Goal: Task Accomplishment & Management: Complete application form

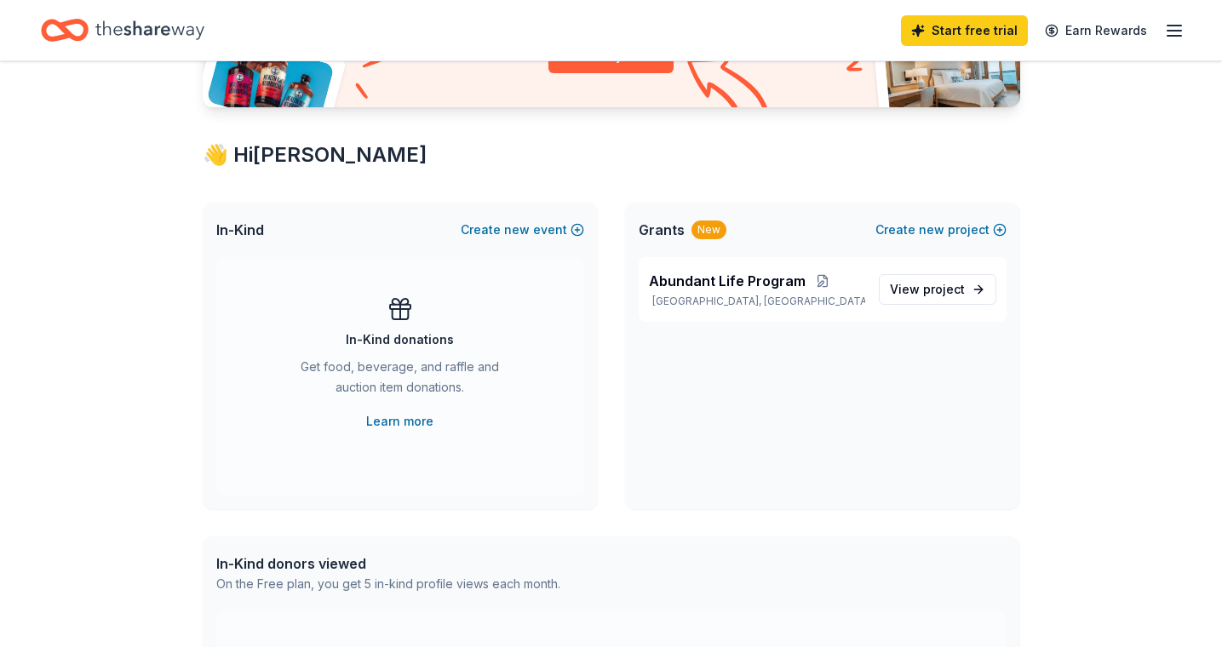
scroll to position [235, 0]
click at [415, 418] on link "Learn more" at bounding box center [399, 420] width 67 height 20
click at [571, 228] on button "Create new event" at bounding box center [522, 229] width 123 height 20
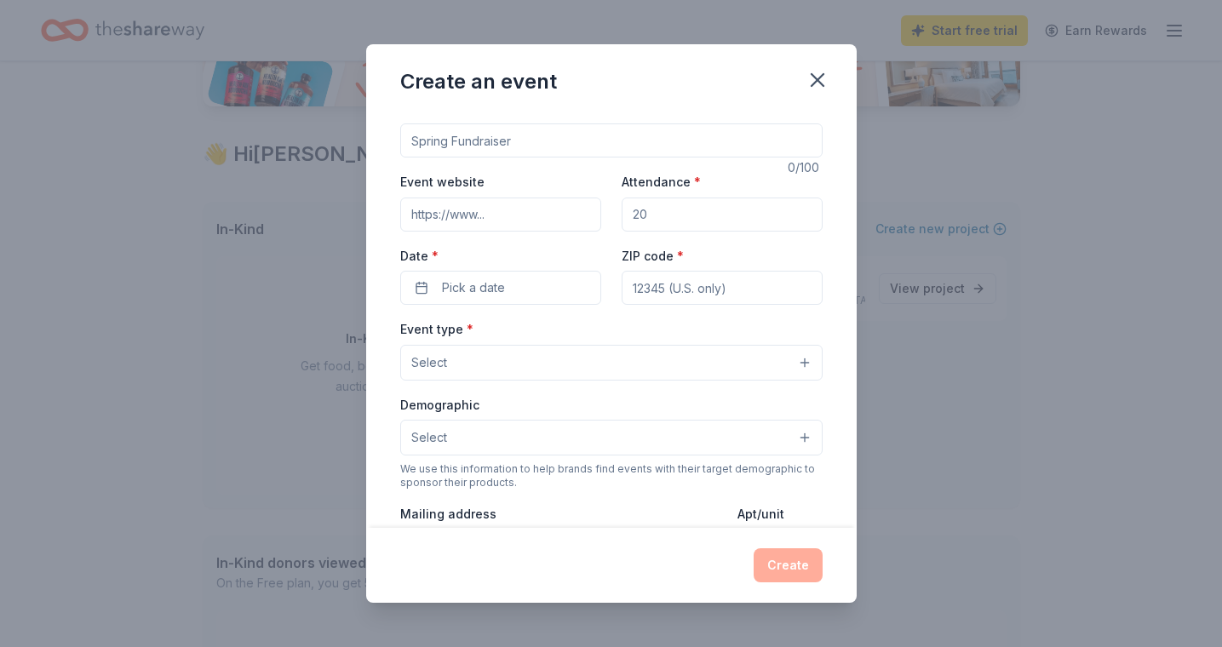
scroll to position [0, 0]
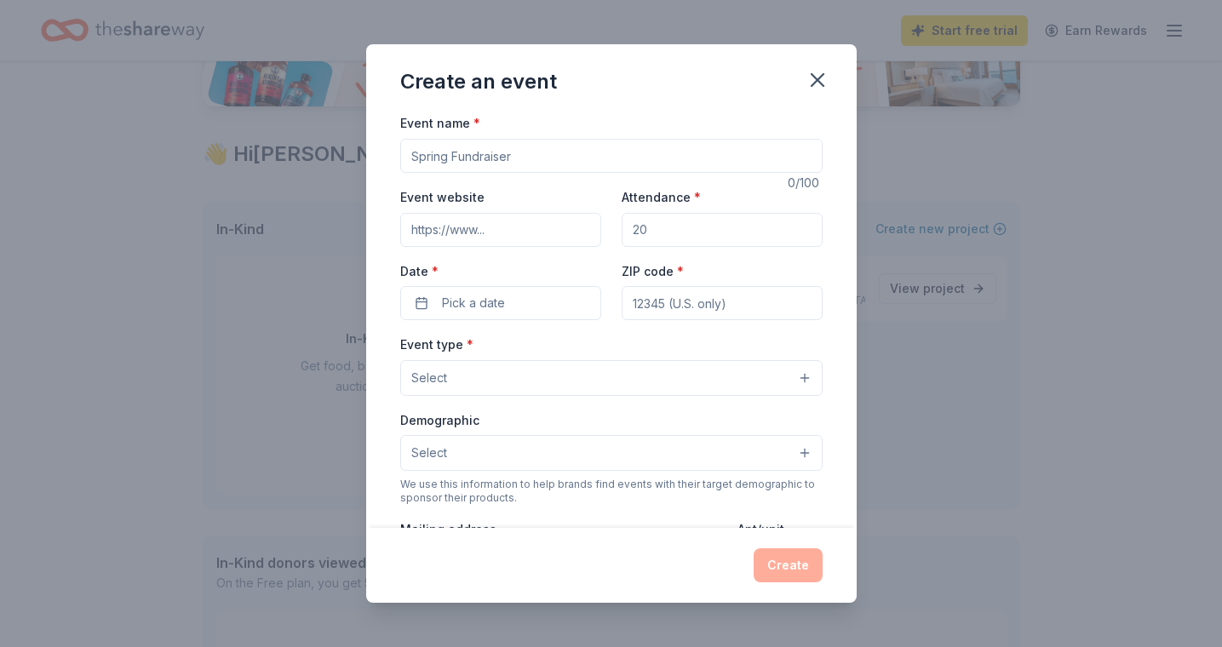
drag, startPoint x: 530, startPoint y: 157, endPoint x: 392, endPoint y: 152, distance: 138.8
type input "Fall Fundraiser"
click at [499, 231] on input "Event website" at bounding box center [500, 230] width 201 height 34
paste input "https://www.amazon.com/wedding/guest-view/BFPRKMUS5X83"
type input "https://www.amazon.com/wedding/guest-view/BFPRKMUS5X83"
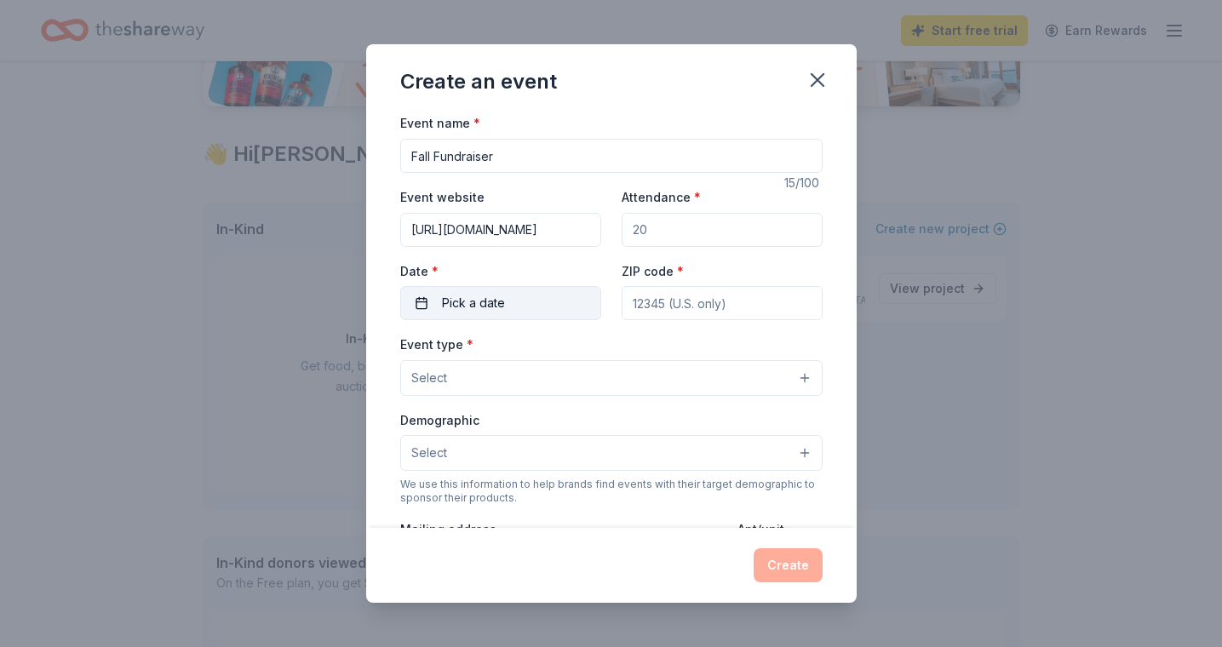
click at [533, 300] on button "Pick a date" at bounding box center [500, 303] width 201 height 34
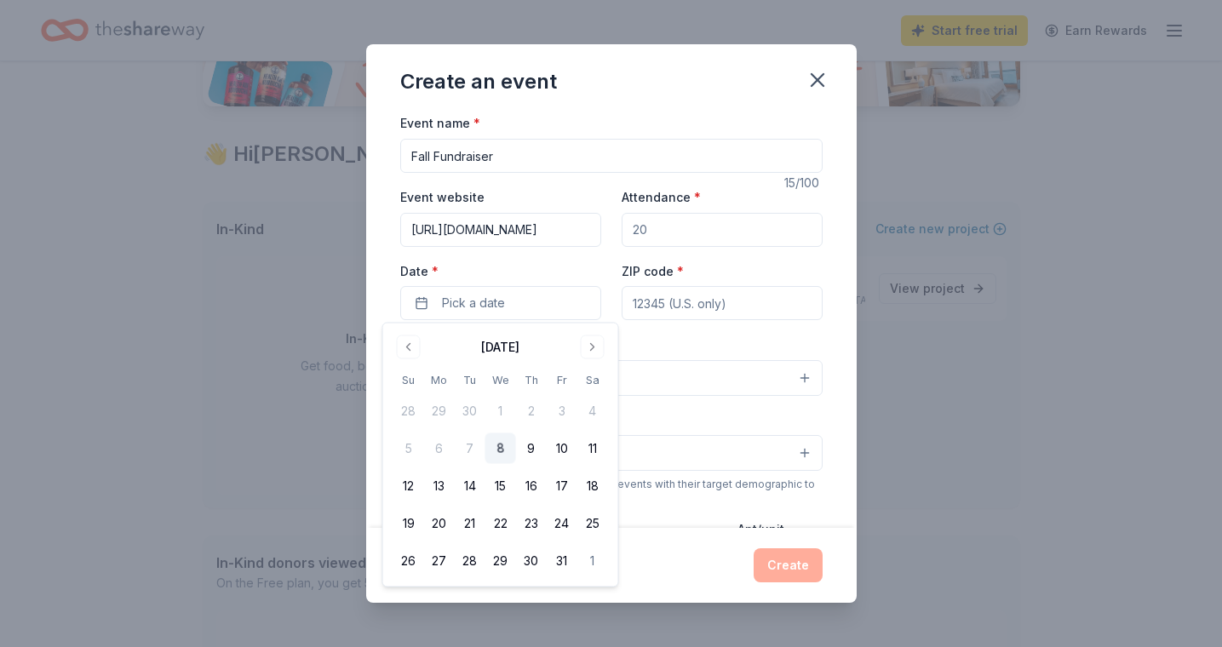
click at [496, 451] on button "8" at bounding box center [500, 448] width 31 height 31
click at [686, 394] on div "Event type * Select Demographic Select We use this information to help brands f…" at bounding box center [611, 513] width 422 height 358
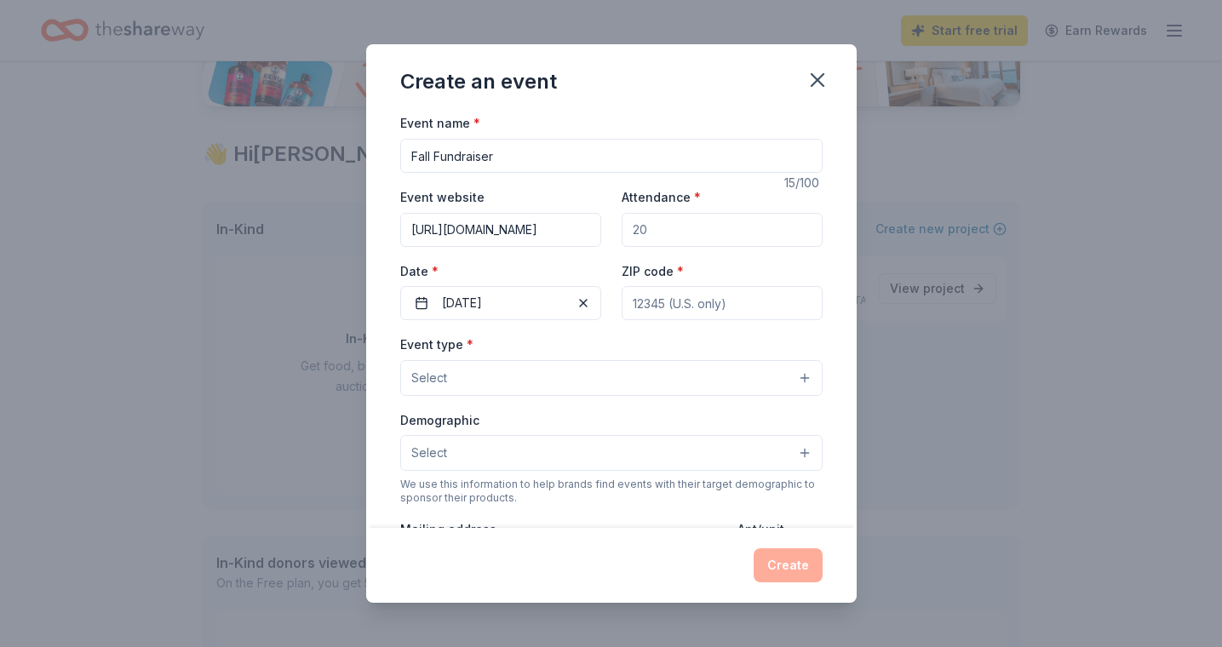
click at [575, 371] on button "Select" at bounding box center [611, 378] width 422 height 36
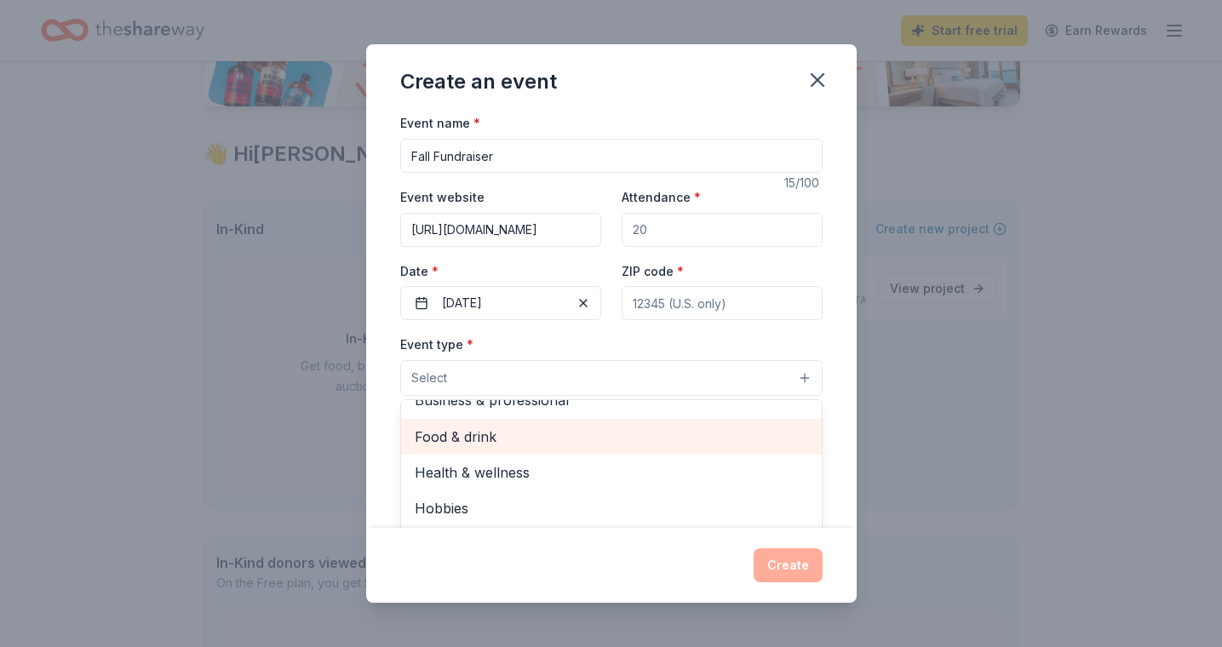
scroll to position [54, 0]
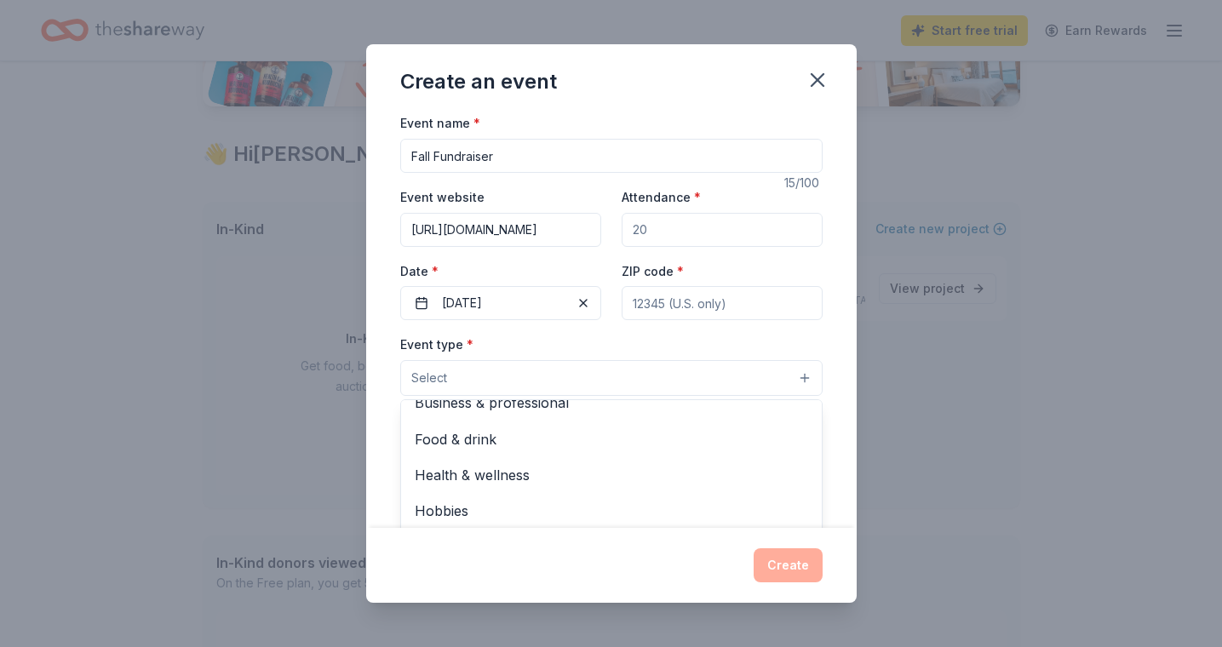
click at [675, 340] on div "Event type * Select Fundraiser Business & professional Food & drink Health & we…" at bounding box center [611, 365] width 422 height 62
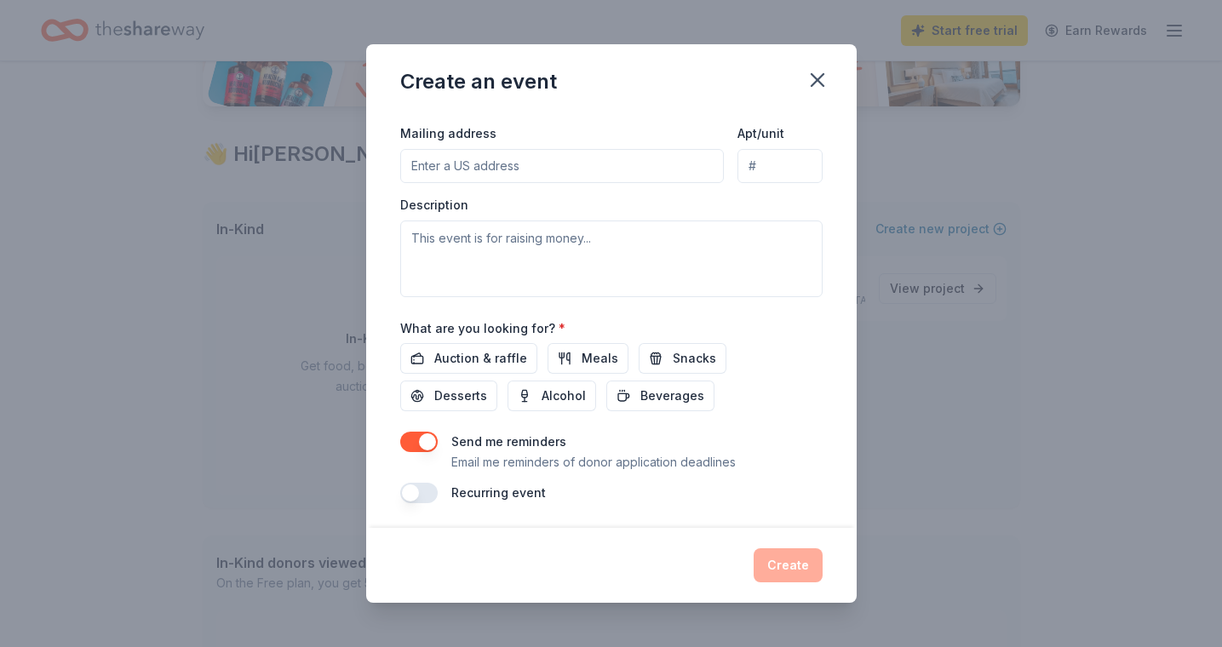
scroll to position [395, 0]
click at [489, 358] on span "Auction & raffle" at bounding box center [480, 359] width 93 height 20
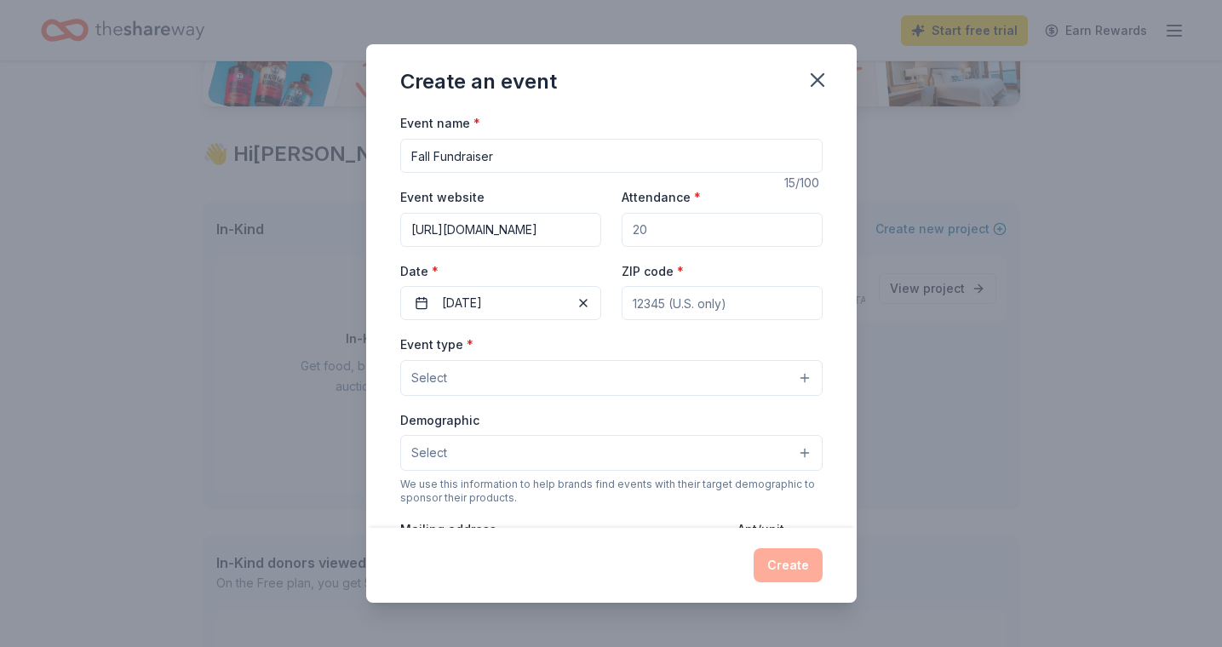
scroll to position [0, 0]
drag, startPoint x: 522, startPoint y: 157, endPoint x: 367, endPoint y: 144, distance: 155.5
click at [366, 144] on div "Event name * Fall Fundraiser 15 /100 Event website https://www.amazon.com/weddi…" at bounding box center [611, 319] width 490 height 415
click at [576, 161] on input "Fall Fundraiser" at bounding box center [611, 156] width 422 height 34
type input "Fall Fundraiser Trivia Night"
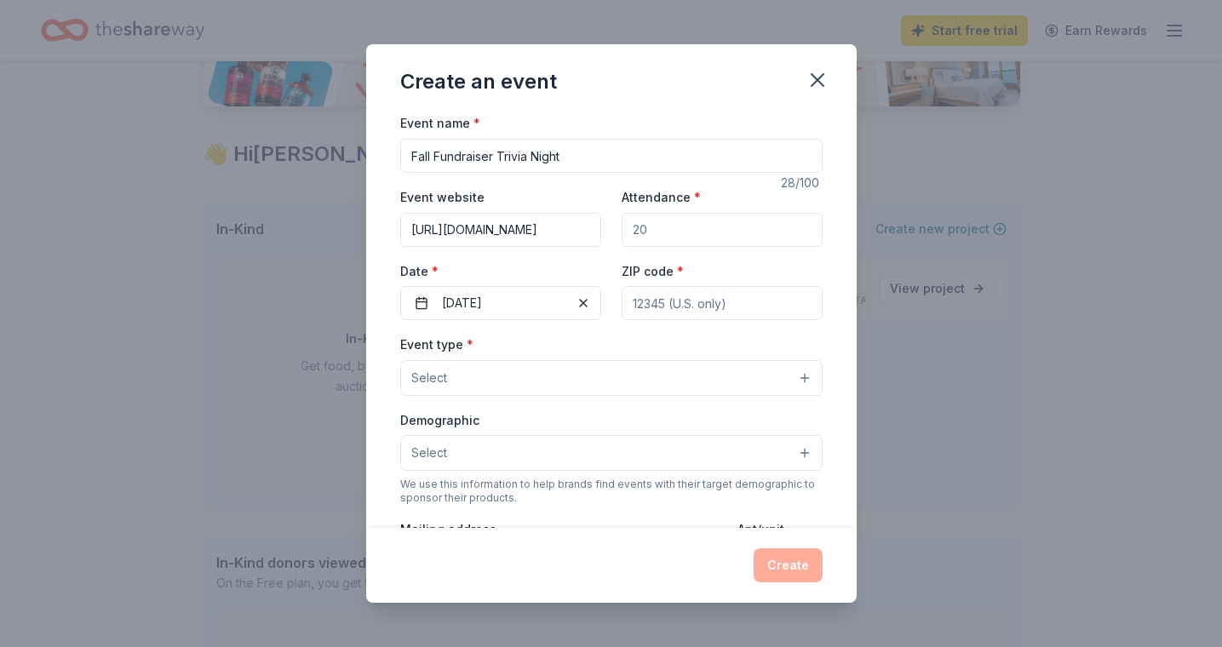
click at [573, 224] on input "https://www.amazon.com/wedding/guest-view/BFPRKMUS5X83" at bounding box center [500, 230] width 201 height 34
drag, startPoint x: 409, startPoint y: 230, endPoint x: 716, endPoint y: 244, distance: 306.8
click at [716, 244] on div "Event website https://www.amazon.com/wedding/guest-view/BFPRKMUS5X83 Attendance…" at bounding box center [611, 253] width 422 height 134
click at [680, 231] on input "Attendance *" at bounding box center [721, 230] width 201 height 34
type input "2"
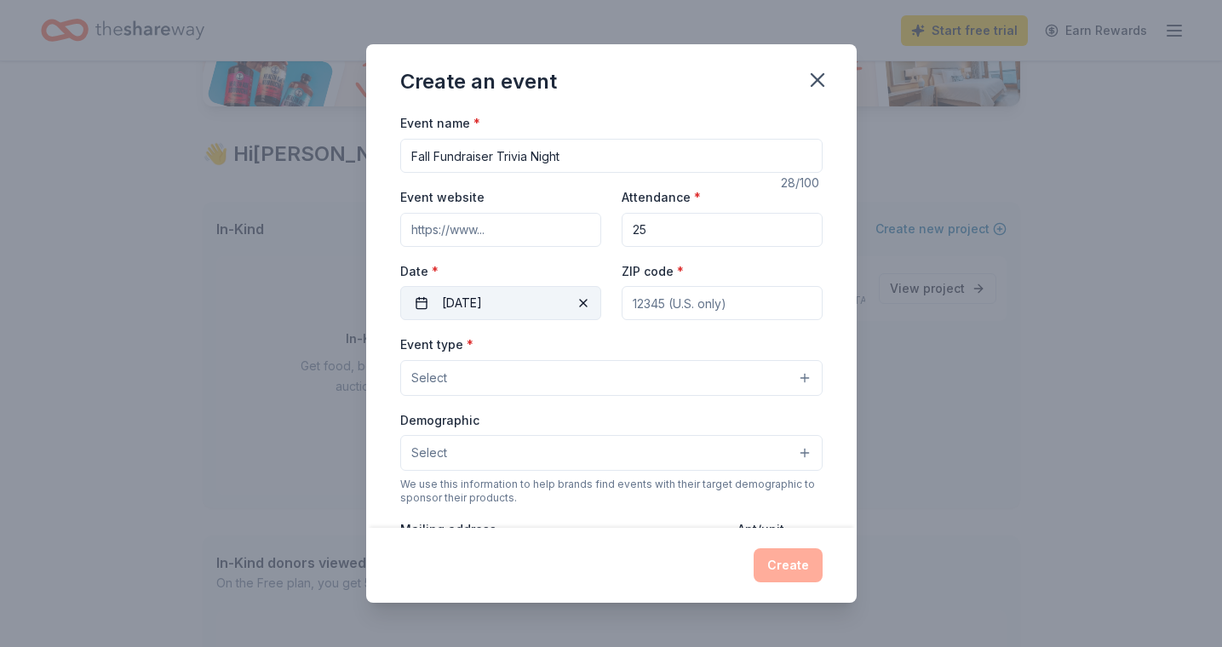
type input "25"
click at [547, 306] on button "10/08/2025" at bounding box center [500, 303] width 201 height 34
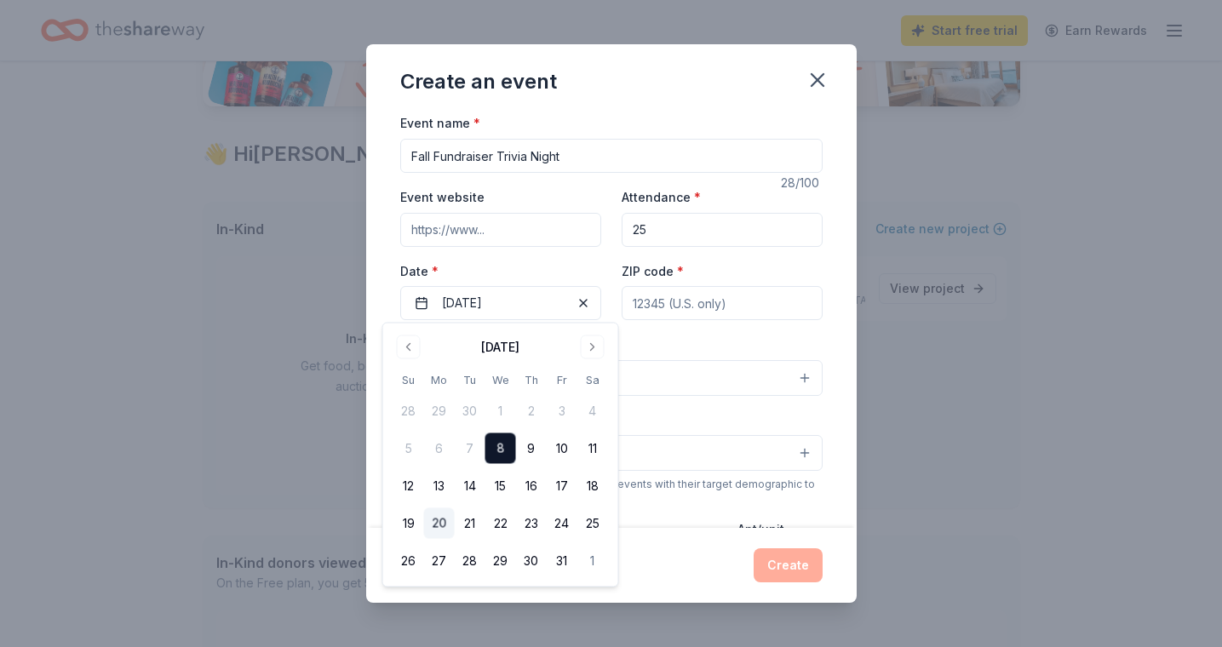
click at [434, 521] on button "20" at bounding box center [439, 523] width 31 height 31
click at [720, 258] on div "Event website Attendance * 25 Date * 10/20/2025 ZIP code *" at bounding box center [611, 253] width 422 height 134
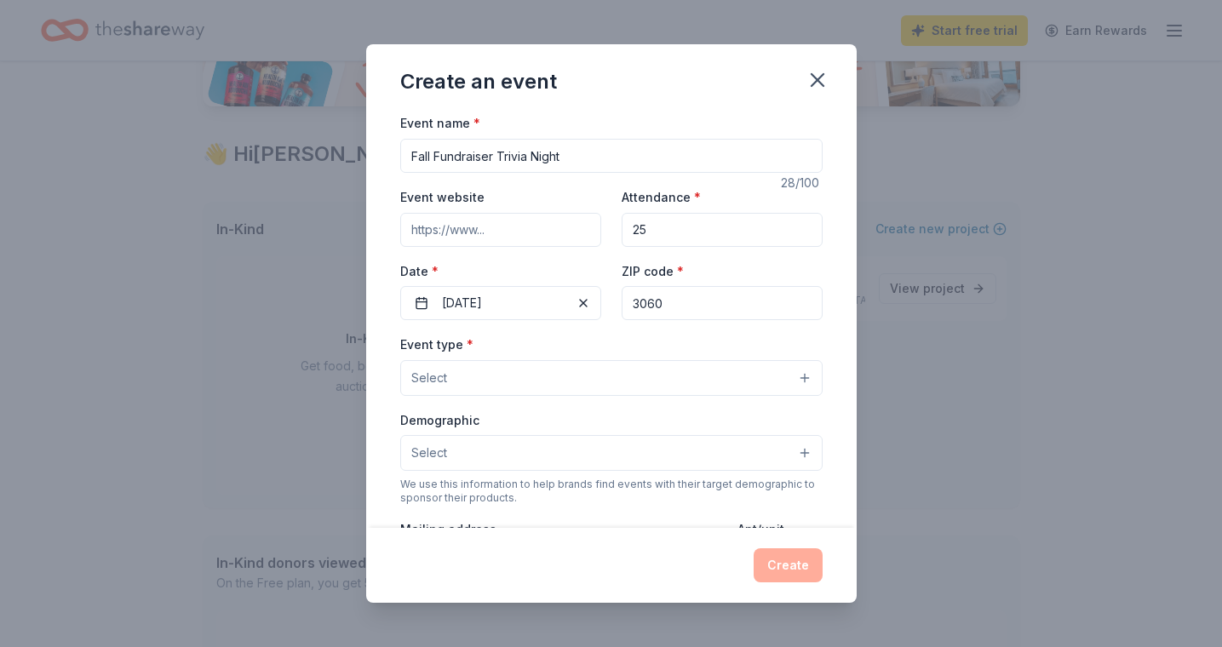
type input "30601"
click at [483, 376] on button "Select" at bounding box center [611, 378] width 422 height 36
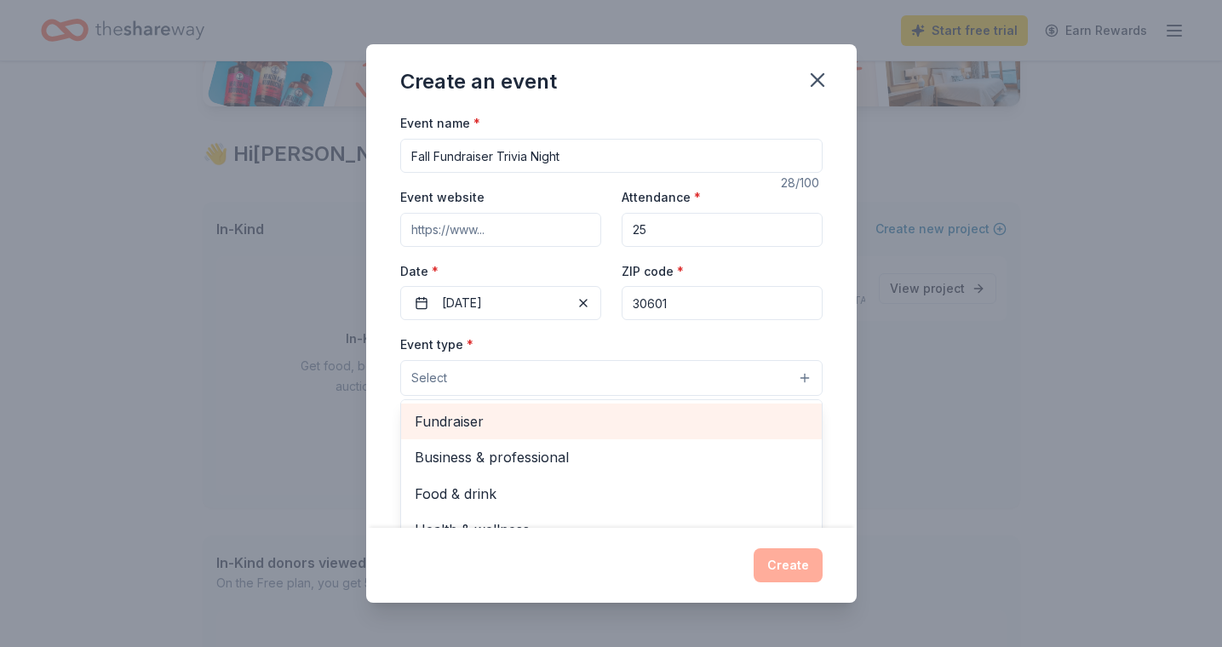
click at [513, 419] on span "Fundraiser" at bounding box center [611, 421] width 393 height 22
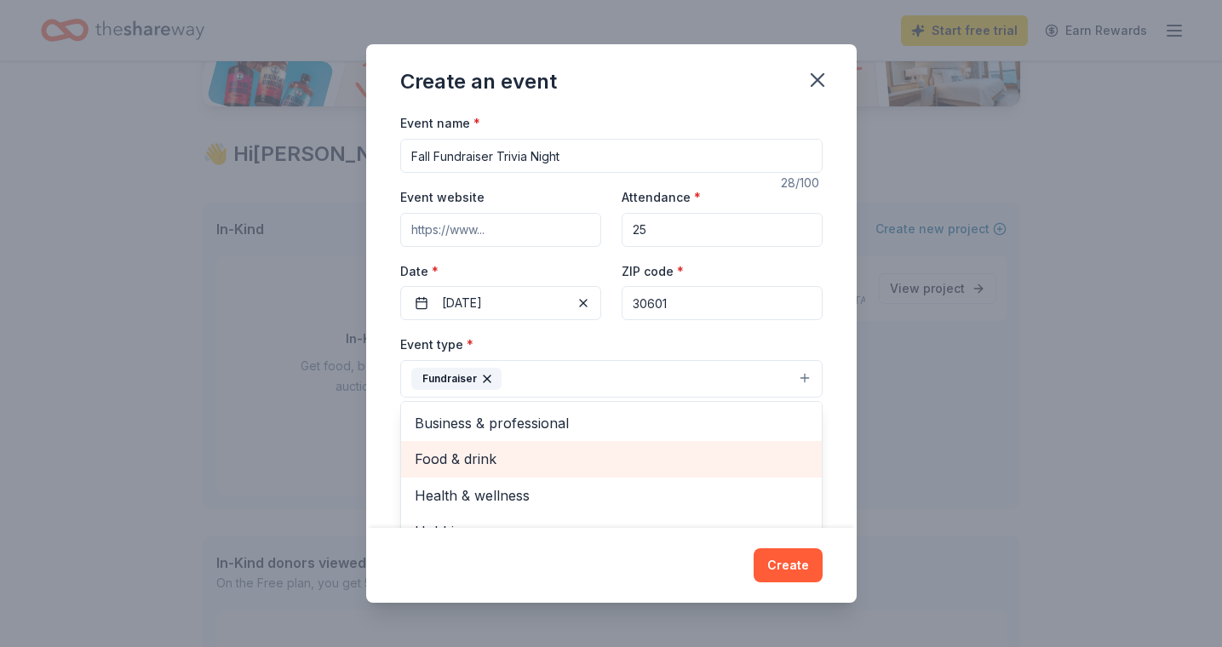
click at [631, 461] on span "Food & drink" at bounding box center [611, 459] width 393 height 22
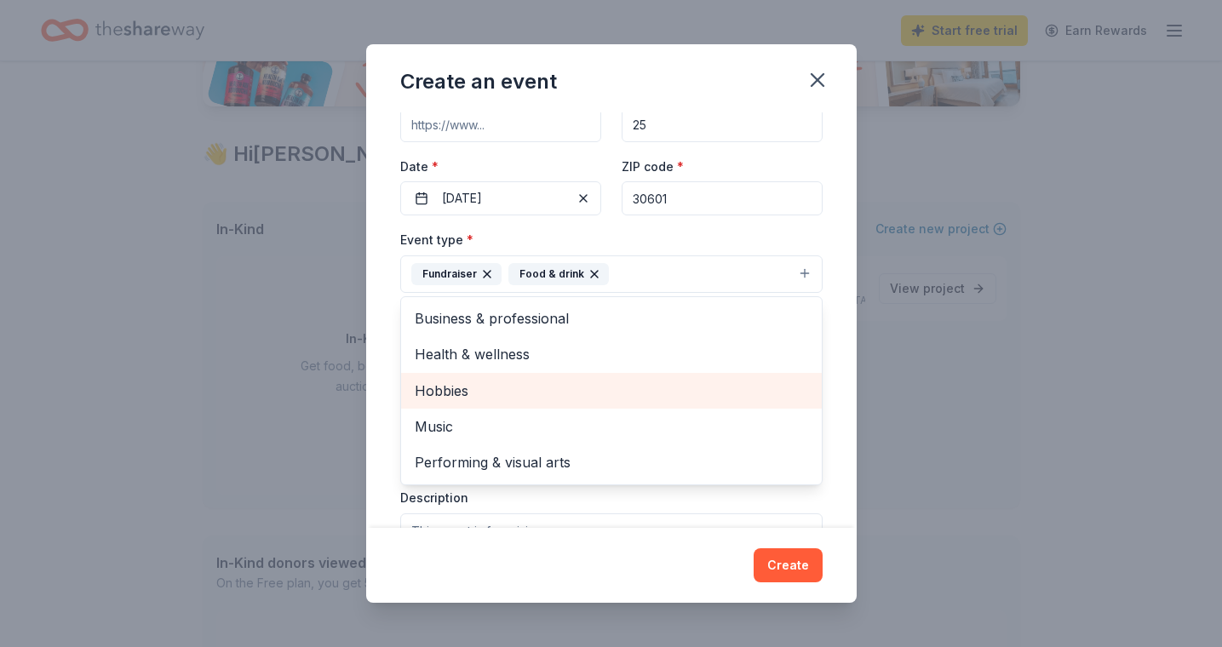
scroll to position [138, 0]
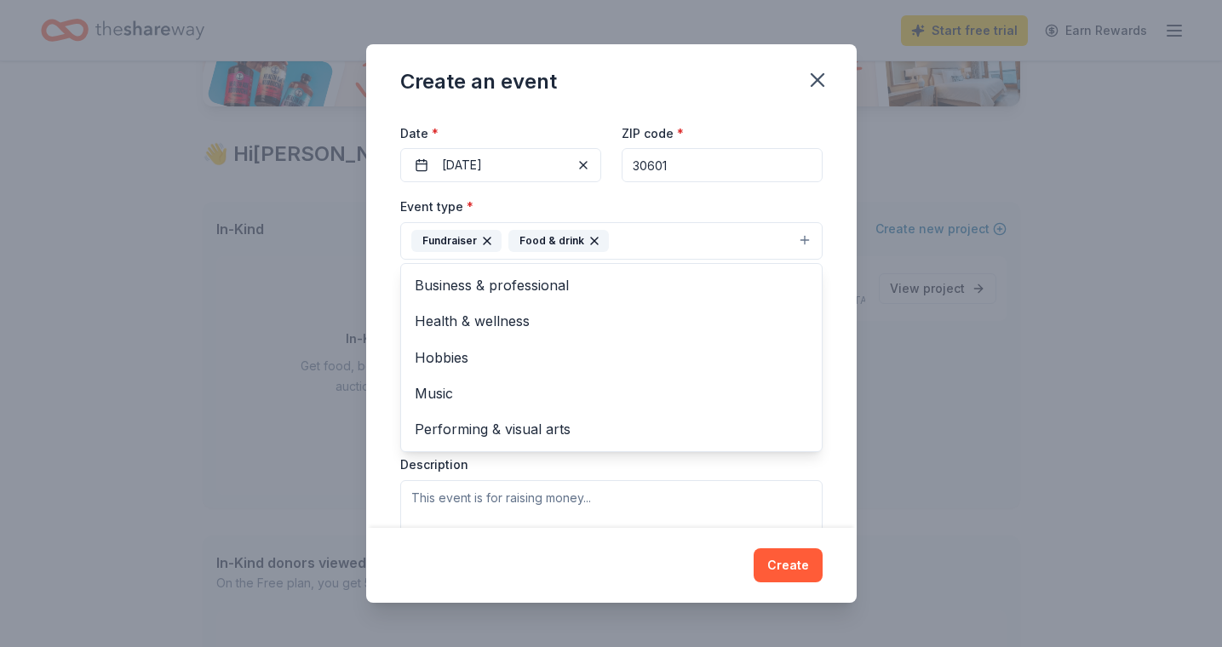
click at [750, 496] on div "Event type * Fundraiser Food & drink Business & professional Health & wellness …" at bounding box center [611, 376] width 422 height 360
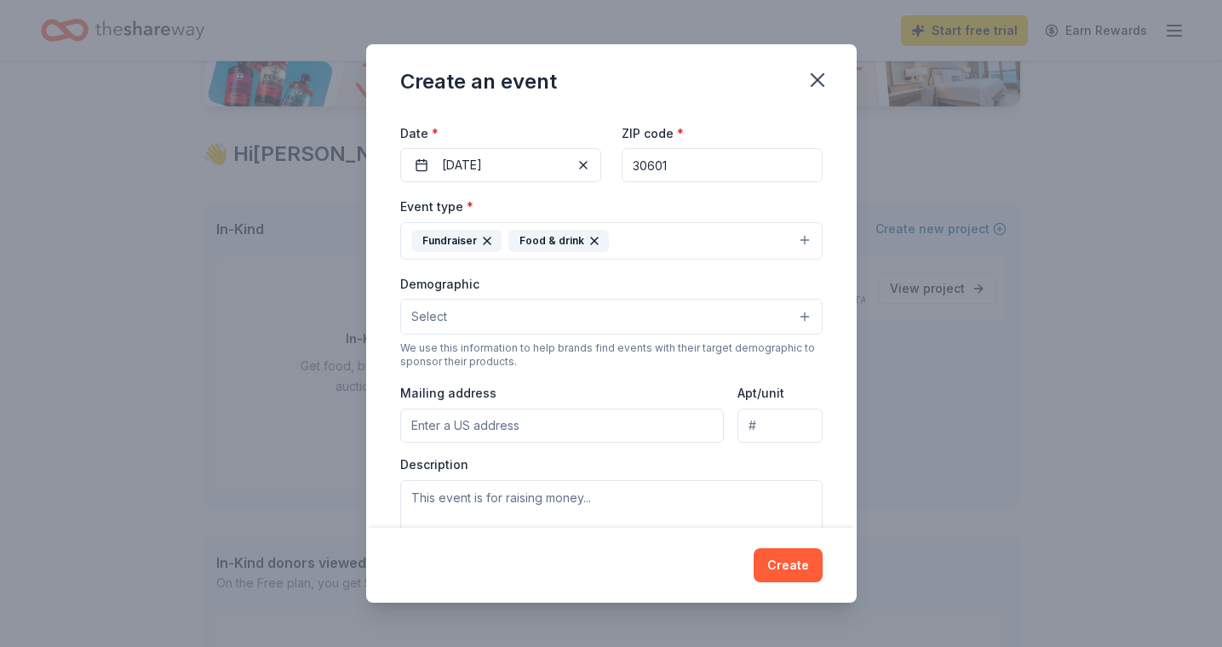
click at [654, 308] on button "Select" at bounding box center [611, 317] width 422 height 36
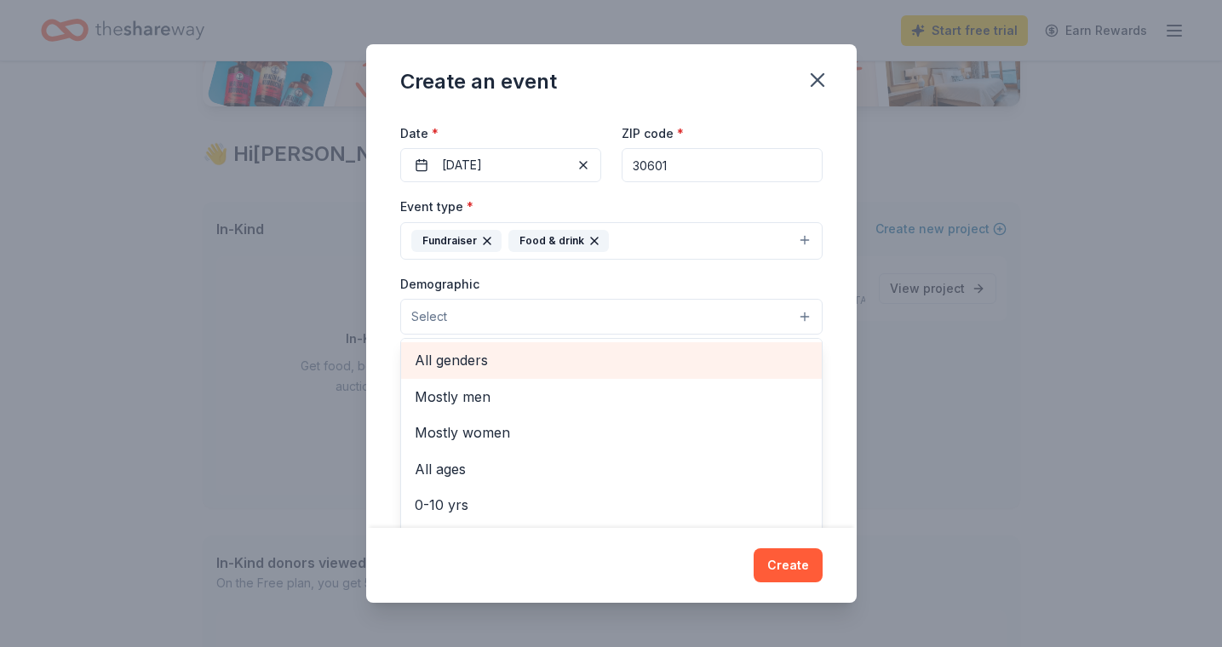
click at [591, 358] on span "All genders" at bounding box center [611, 360] width 393 height 22
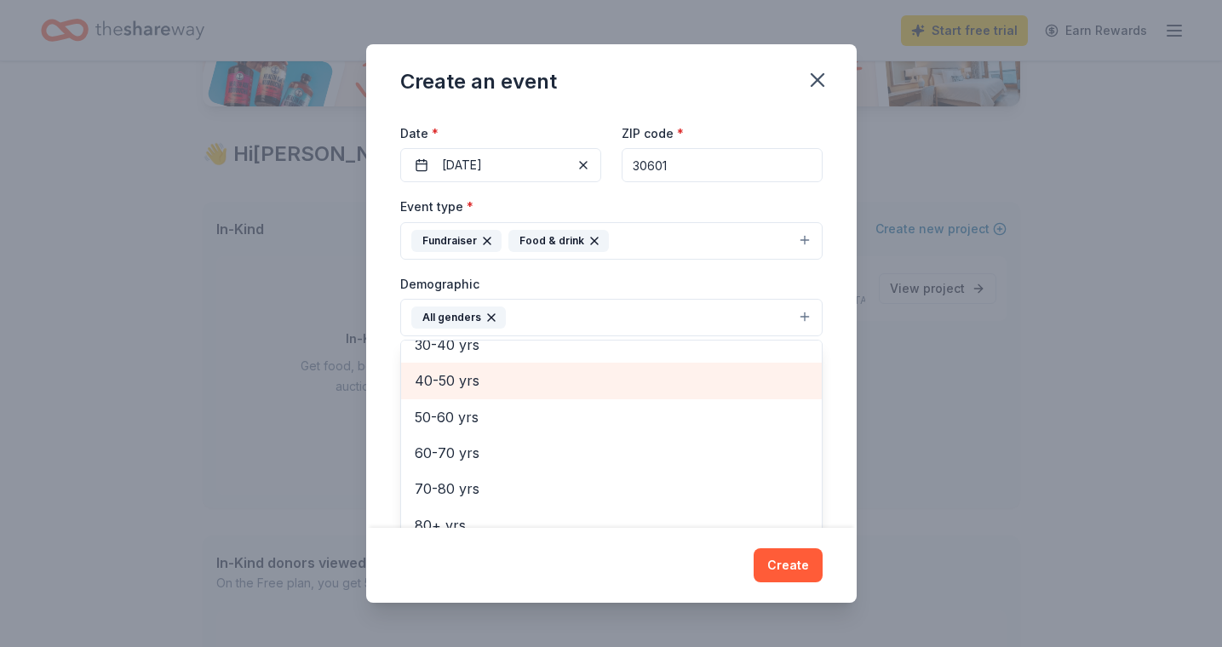
scroll to position [233, 0]
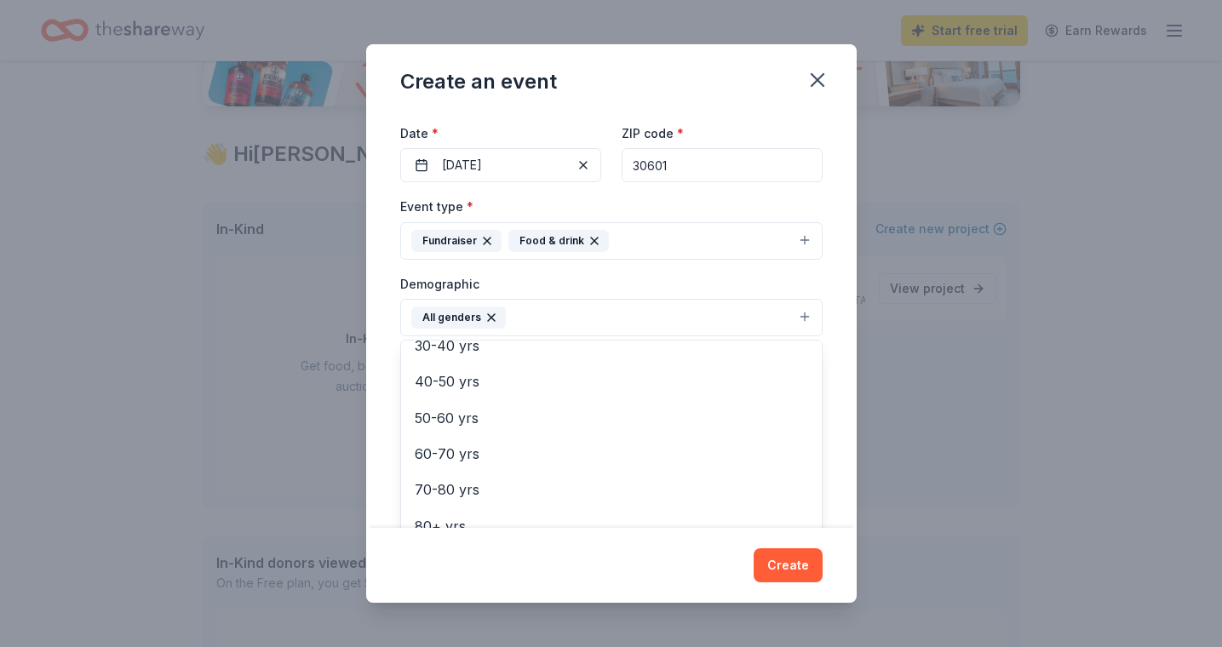
click at [839, 314] on div "Event name * Fall Fundraiser Trivia Night 28 /100 Event website Attendance * 25…" at bounding box center [611, 319] width 490 height 415
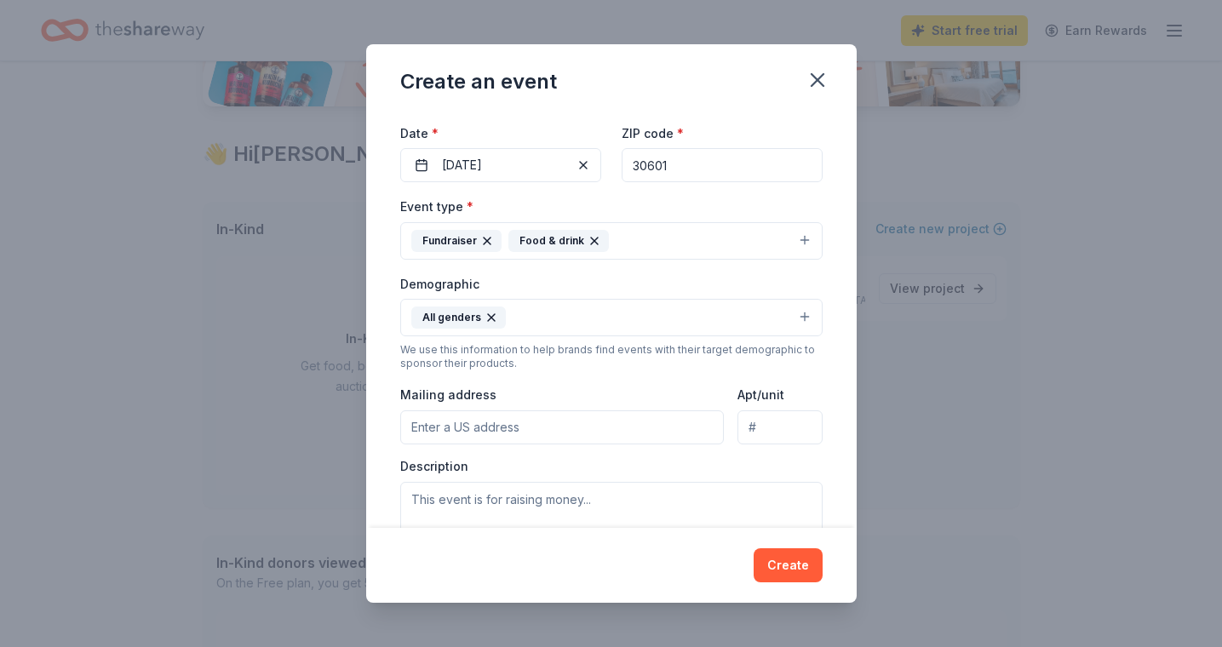
click at [630, 314] on button "All genders" at bounding box center [611, 317] width 422 height 37
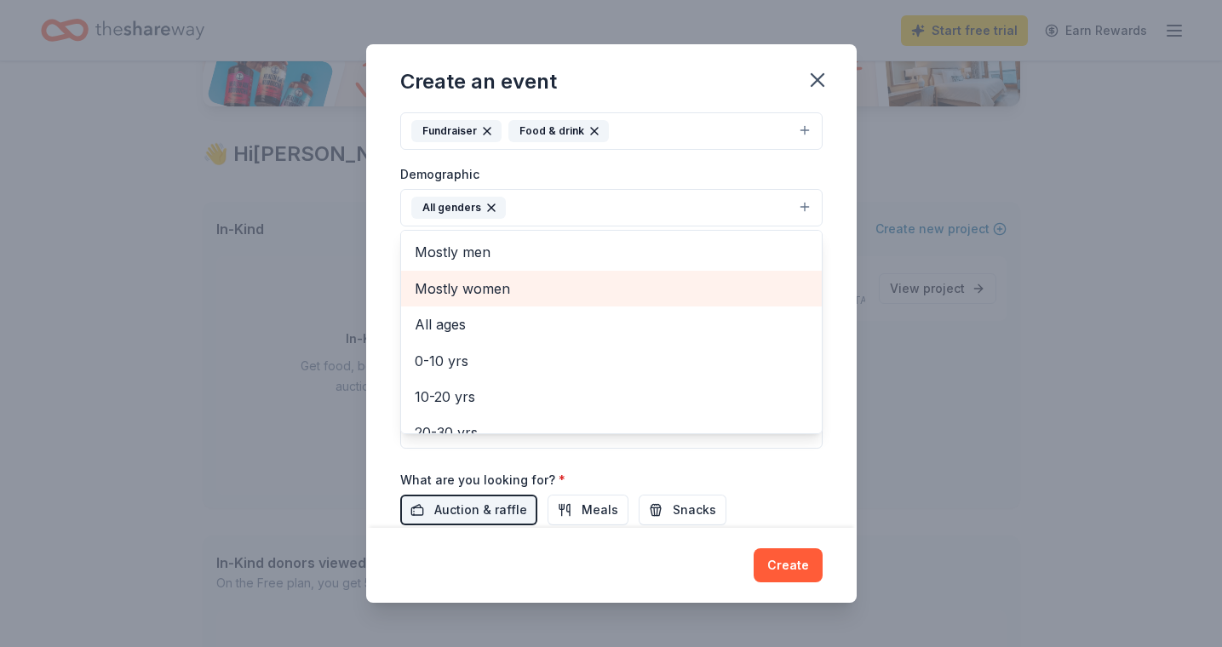
scroll to position [249, 0]
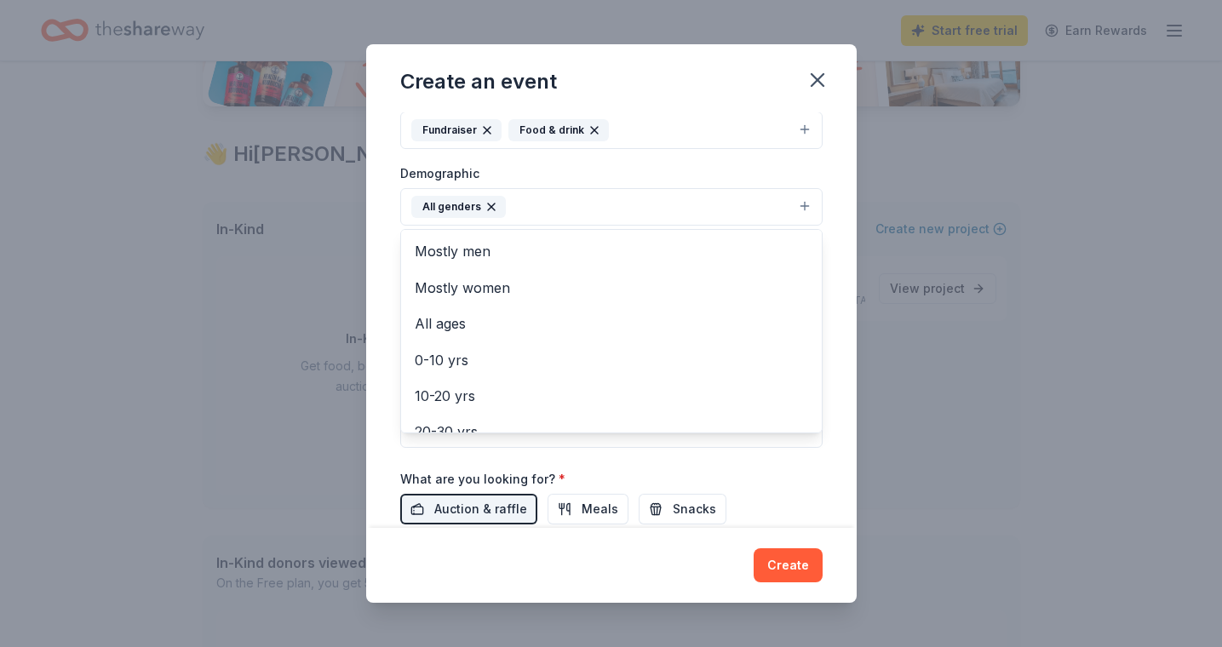
click at [838, 226] on div "Event name * Fall Fundraiser Trivia Night 28 /100 Event website Attendance * 25…" at bounding box center [611, 319] width 490 height 415
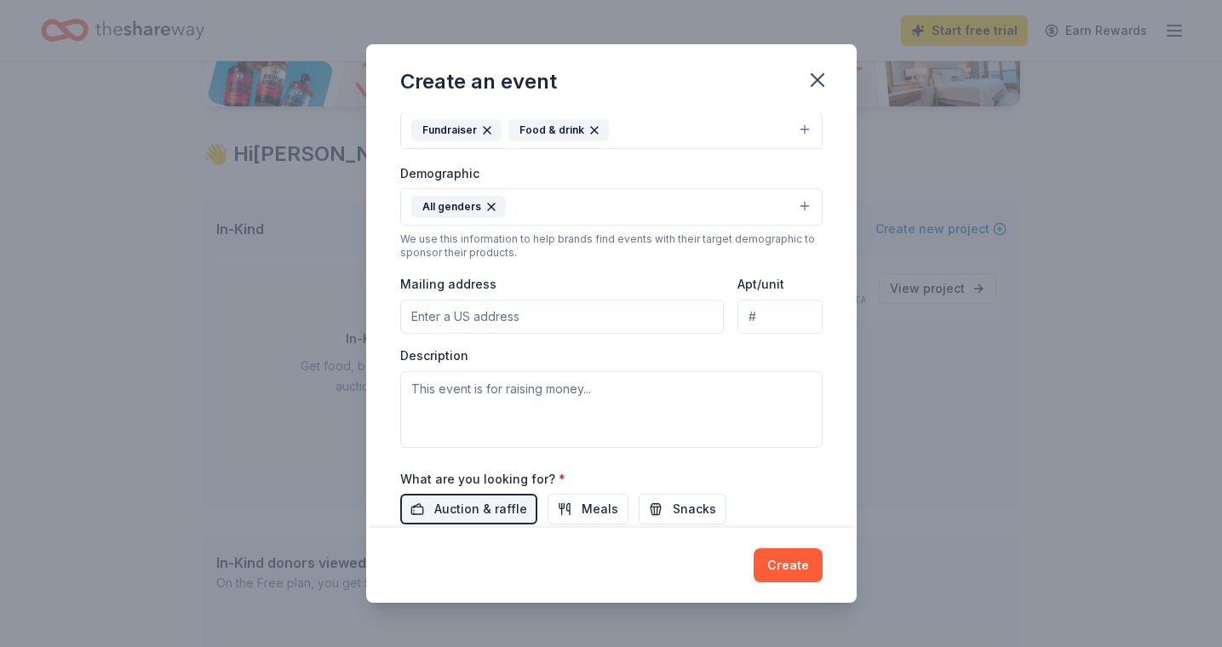
click at [560, 205] on button "All genders" at bounding box center [611, 206] width 422 height 37
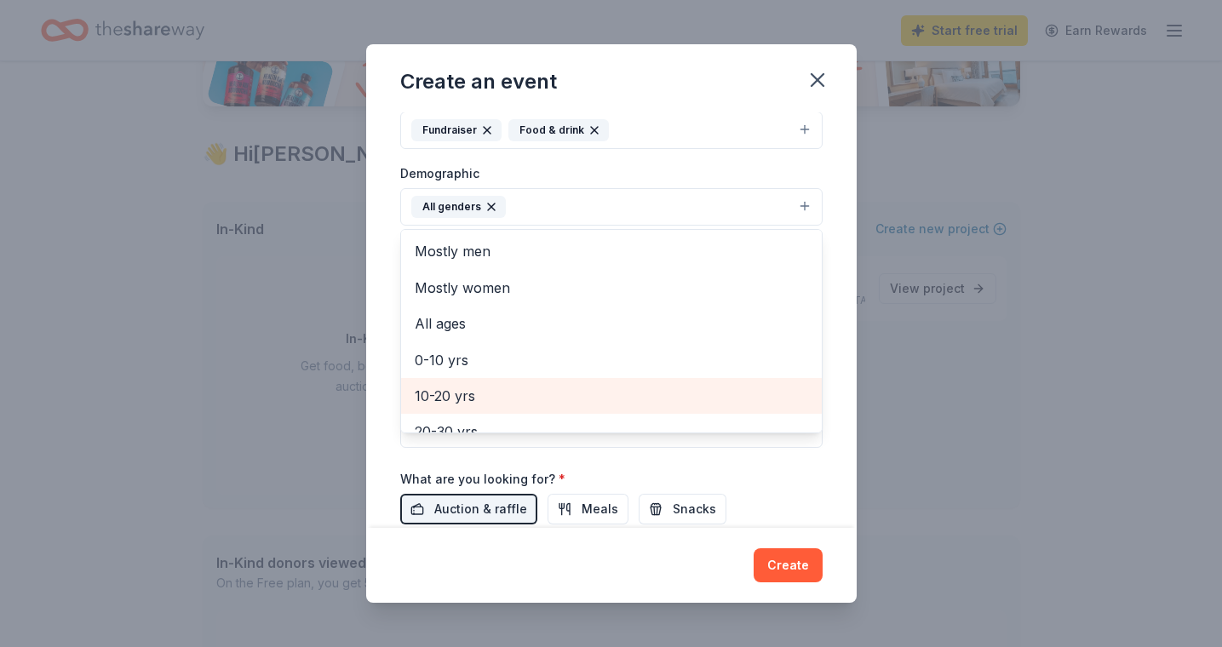
click at [794, 163] on div "Demographic All genders Mostly men Mostly women All ages 0-10 yrs 10-20 yrs 20-…" at bounding box center [611, 195] width 422 height 64
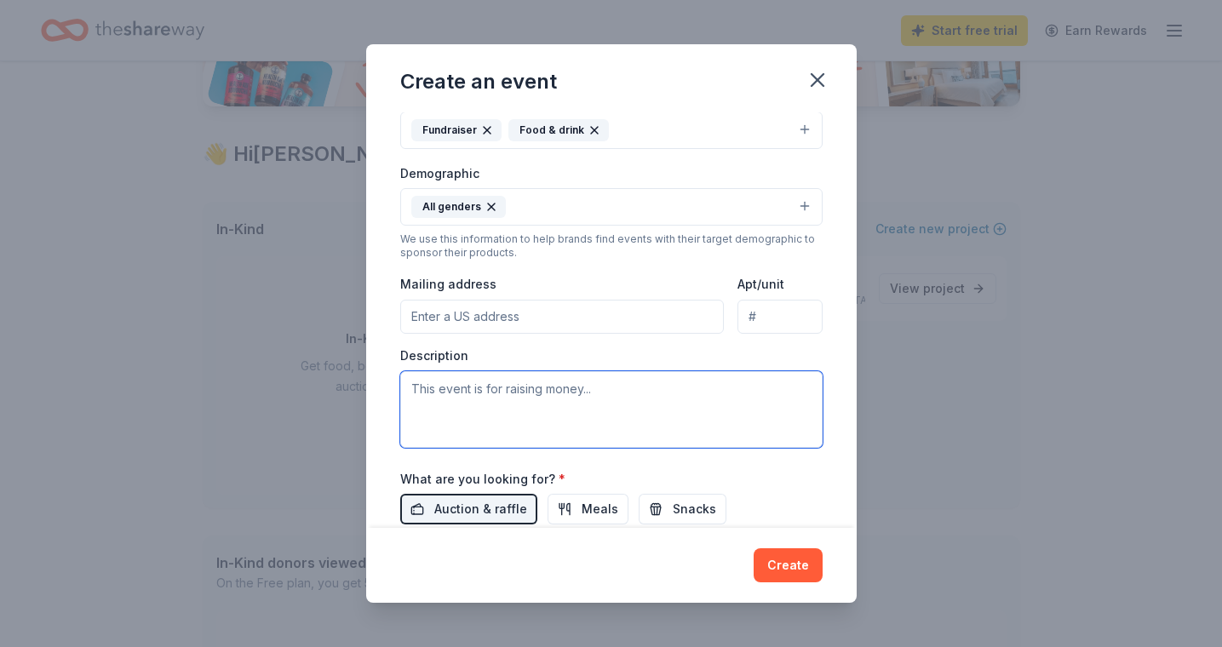
click at [474, 395] on textarea at bounding box center [611, 409] width 422 height 77
type textarea "T"
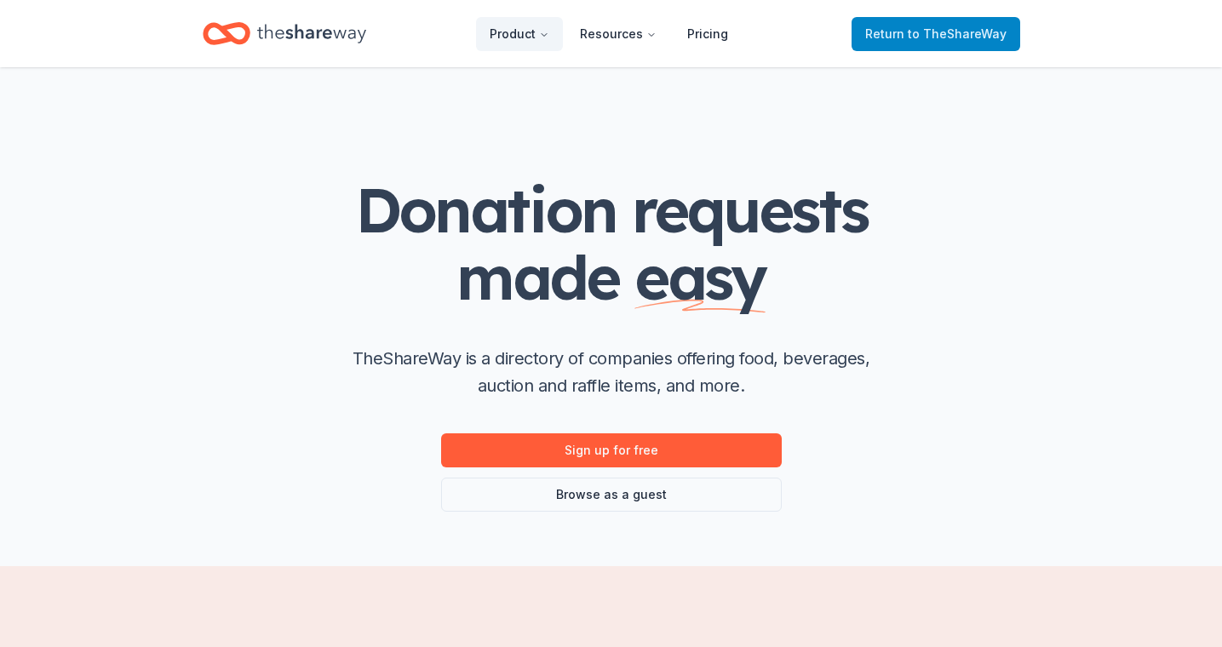
click at [928, 43] on span "Return to TheShareWay" at bounding box center [935, 34] width 141 height 20
click at [961, 40] on span "to TheShareWay" at bounding box center [956, 33] width 99 height 14
click at [954, 39] on span "to TheShareWay" at bounding box center [956, 33] width 99 height 14
